Goal: Information Seeking & Learning: Learn about a topic

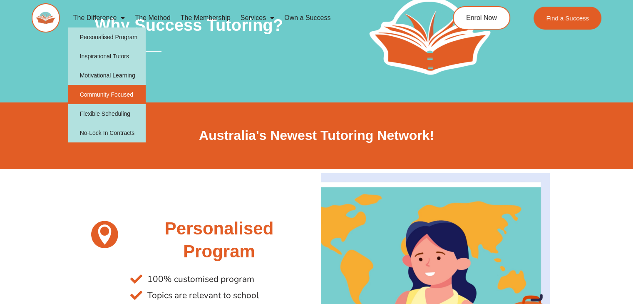
click at [100, 99] on link "Community Focused" at bounding box center [107, 94] width 78 height 19
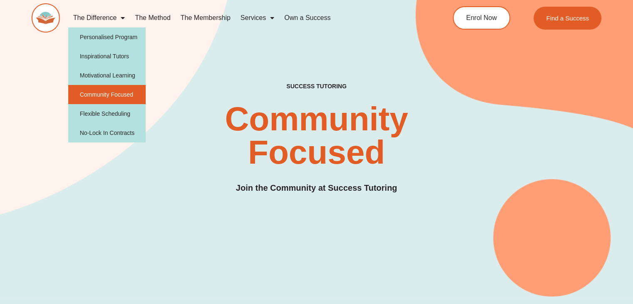
click at [90, 12] on link "The Difference" at bounding box center [99, 17] width 62 height 19
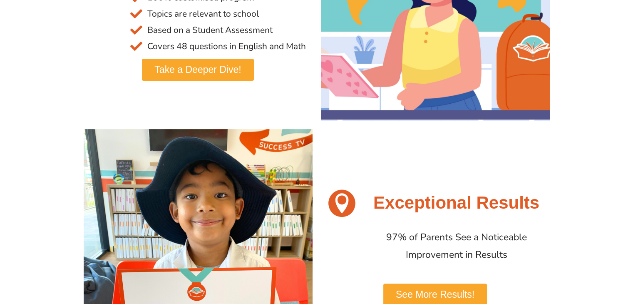
scroll to position [282, 0]
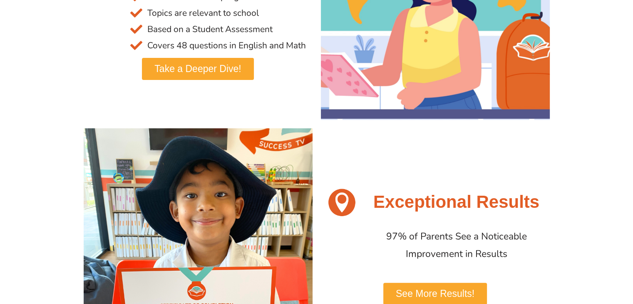
click at [191, 71] on span "Take a Deeper Dive!" at bounding box center [197, 69] width 87 height 10
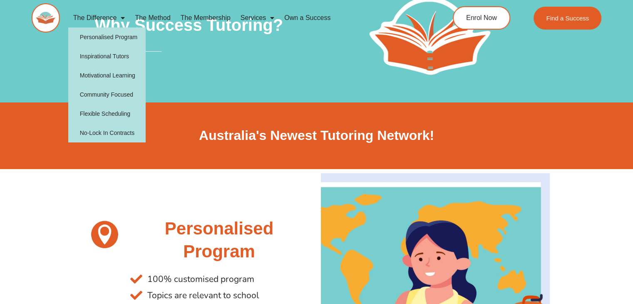
click at [88, 17] on link "The Difference" at bounding box center [99, 17] width 62 height 19
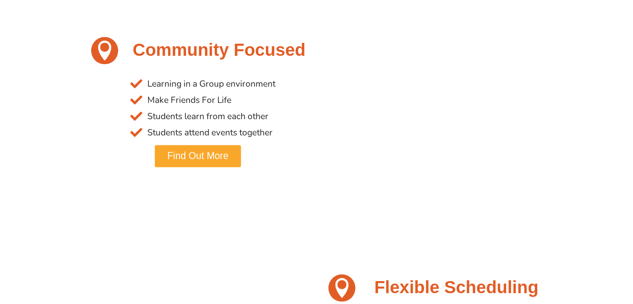
scroll to position [1164, 0]
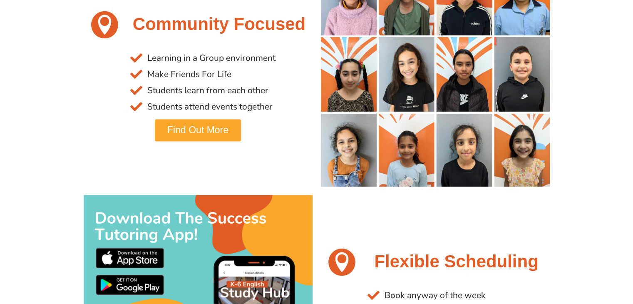
click at [181, 137] on link "Find Out More" at bounding box center [198, 130] width 86 height 22
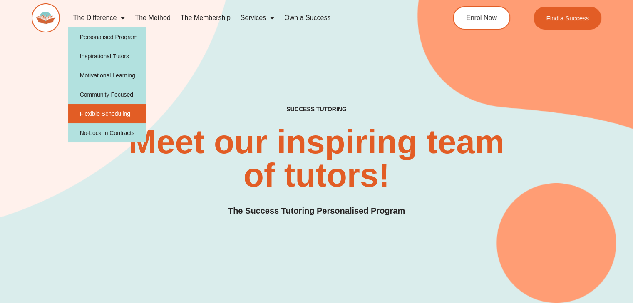
click at [108, 106] on link "Flexible Scheduling" at bounding box center [107, 113] width 78 height 19
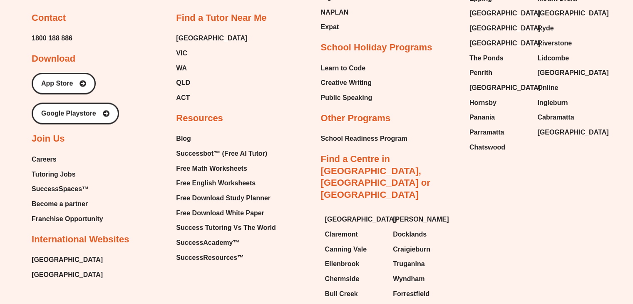
scroll to position [1760, 0]
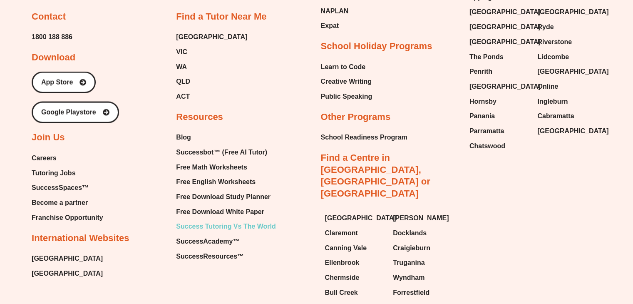
click at [208, 222] on span "Success Tutoring Vs The World" at bounding box center [225, 226] width 99 height 12
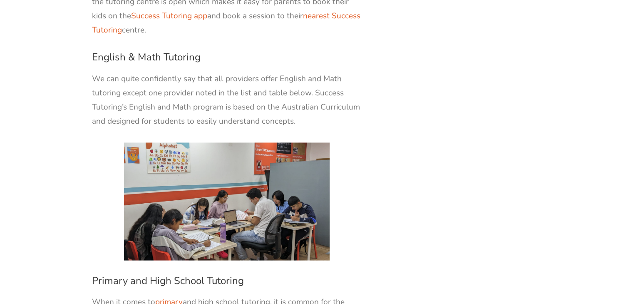
scroll to position [1387, 0]
click at [354, 142] on p at bounding box center [227, 201] width 270 height 118
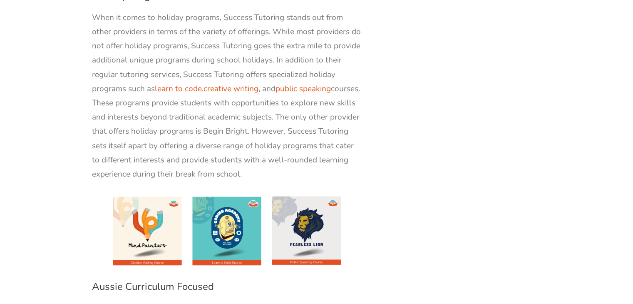
scroll to position [1806, 0]
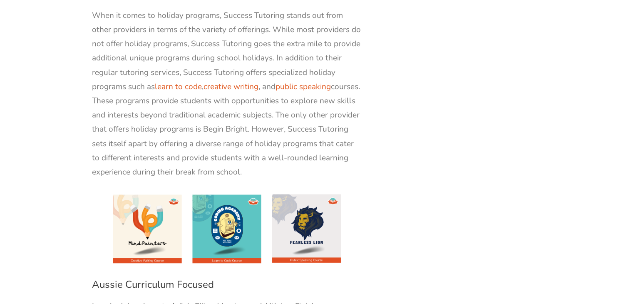
click at [307, 193] on img at bounding box center [226, 229] width 233 height 72
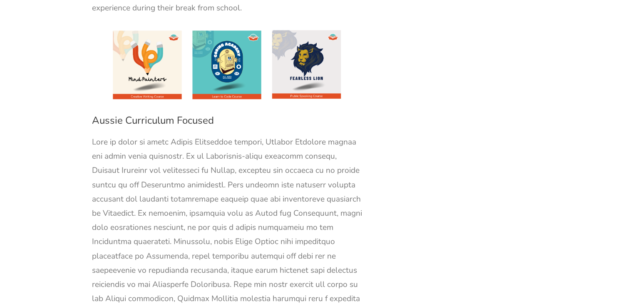
scroll to position [1970, 0]
